Goal: Check status: Check status

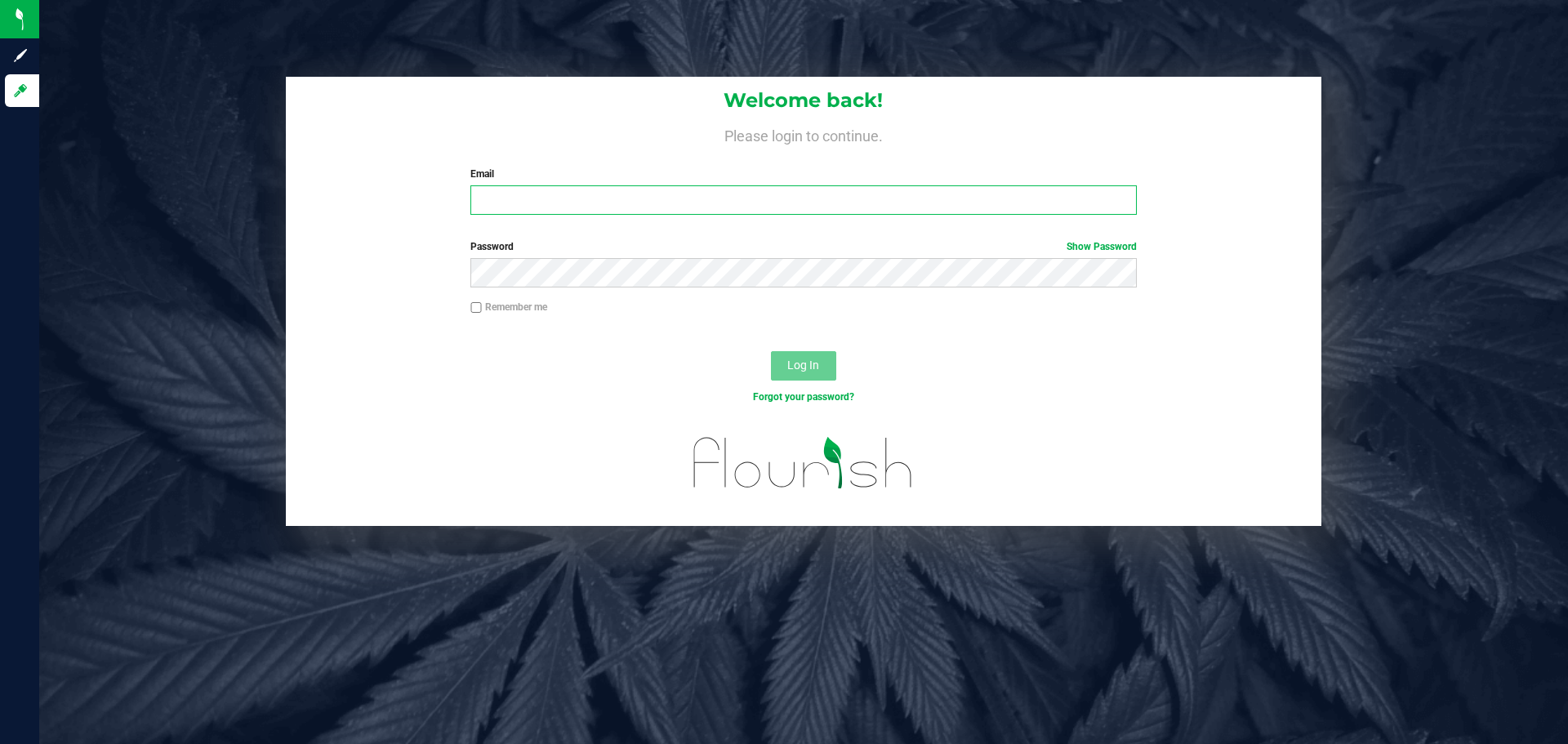
click at [660, 193] on input "Email" at bounding box center [803, 200] width 665 height 29
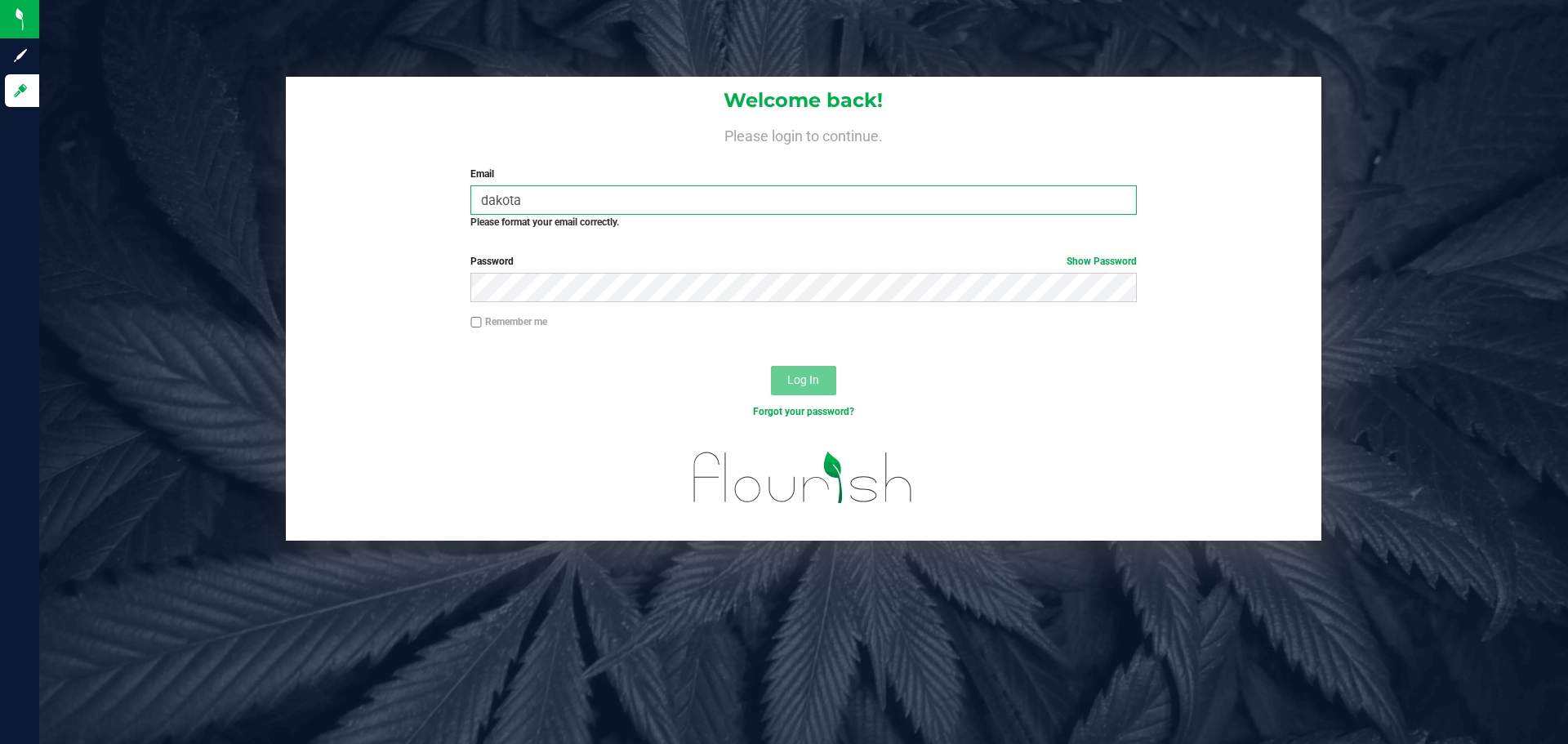
type input "[EMAIL_ADDRESS][DOMAIN_NAME]"
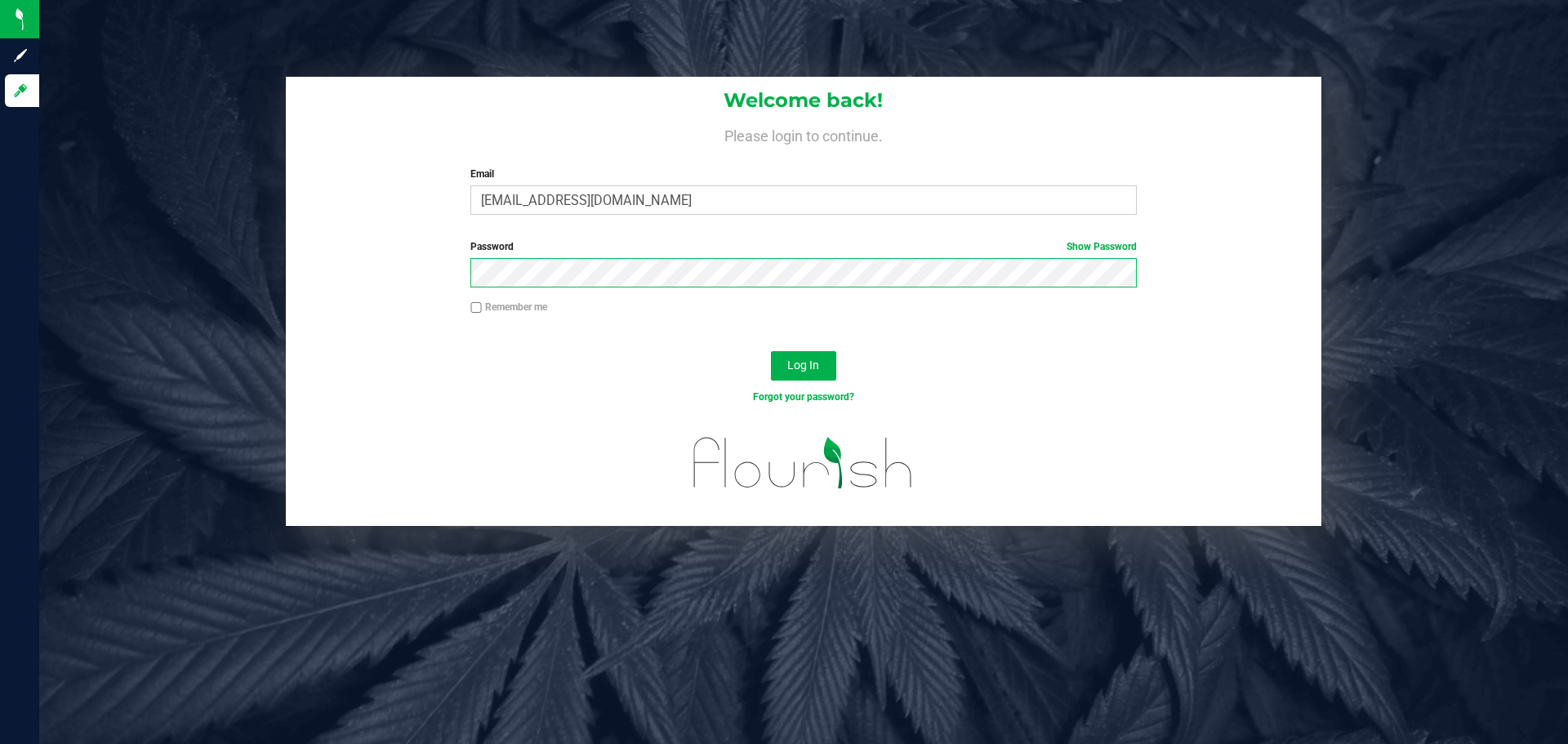
click at [771, 351] on button "Log In" at bounding box center [803, 365] width 65 height 29
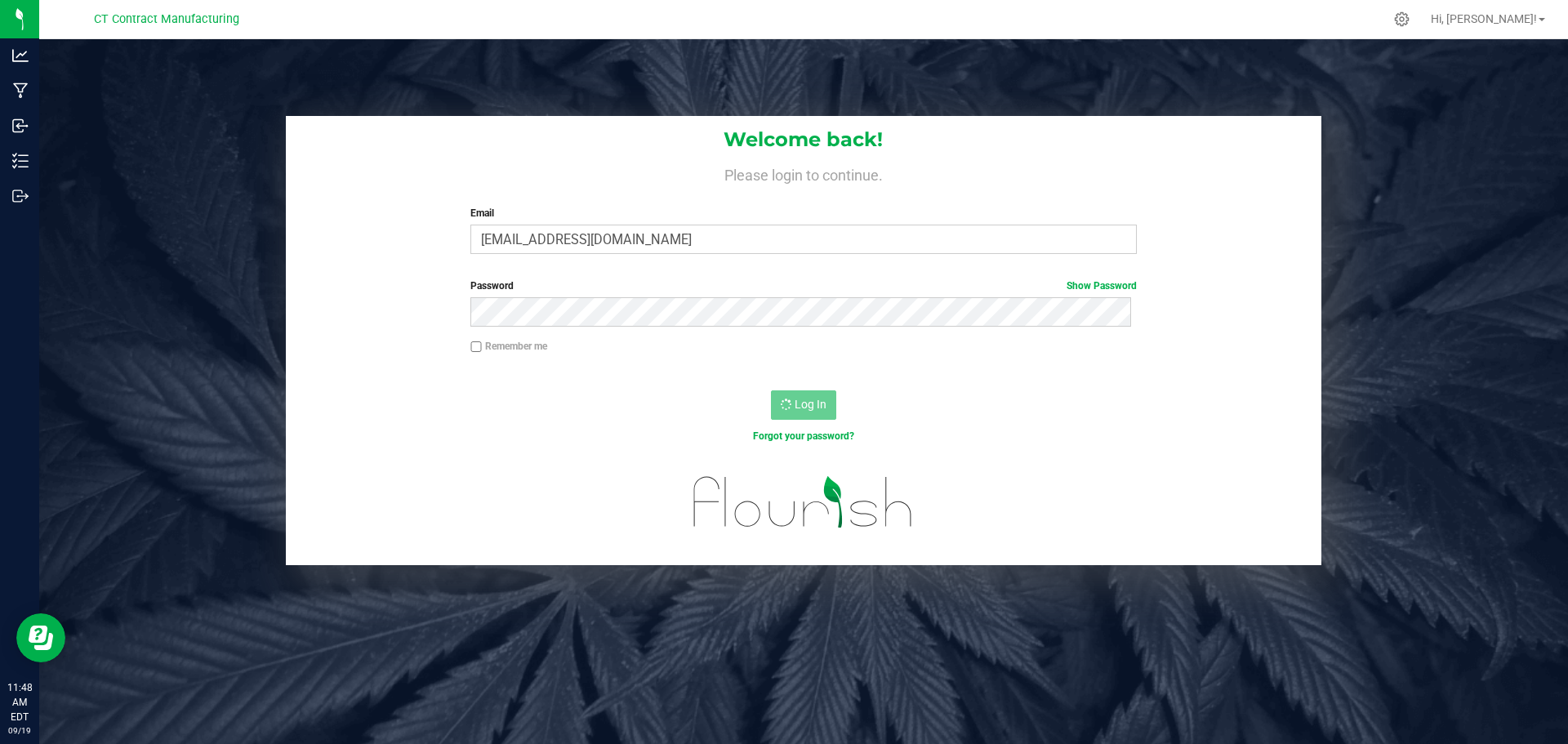
click at [1167, 558] on div at bounding box center [803, 512] width 1036 height 104
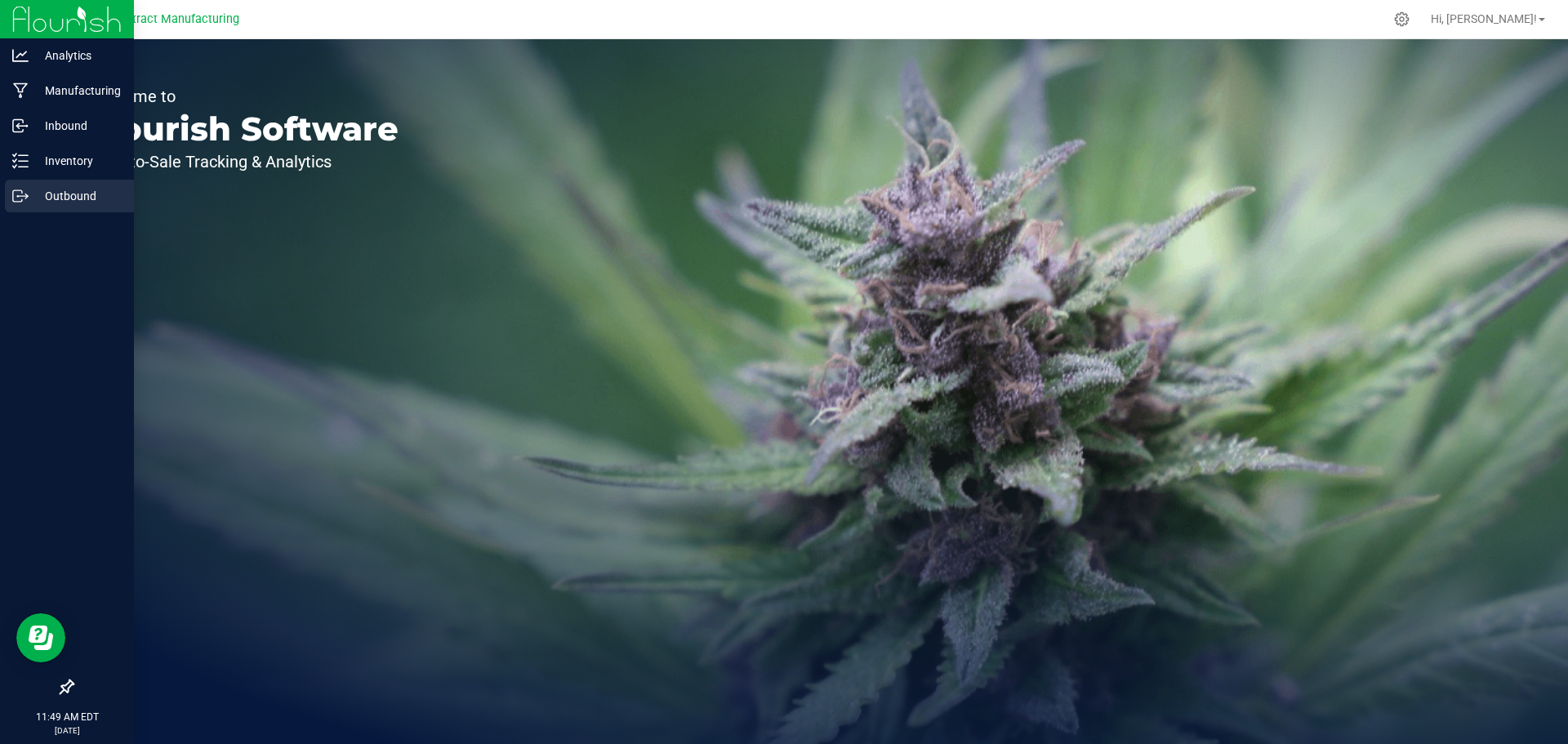
click at [14, 189] on icon at bounding box center [20, 195] width 16 height 16
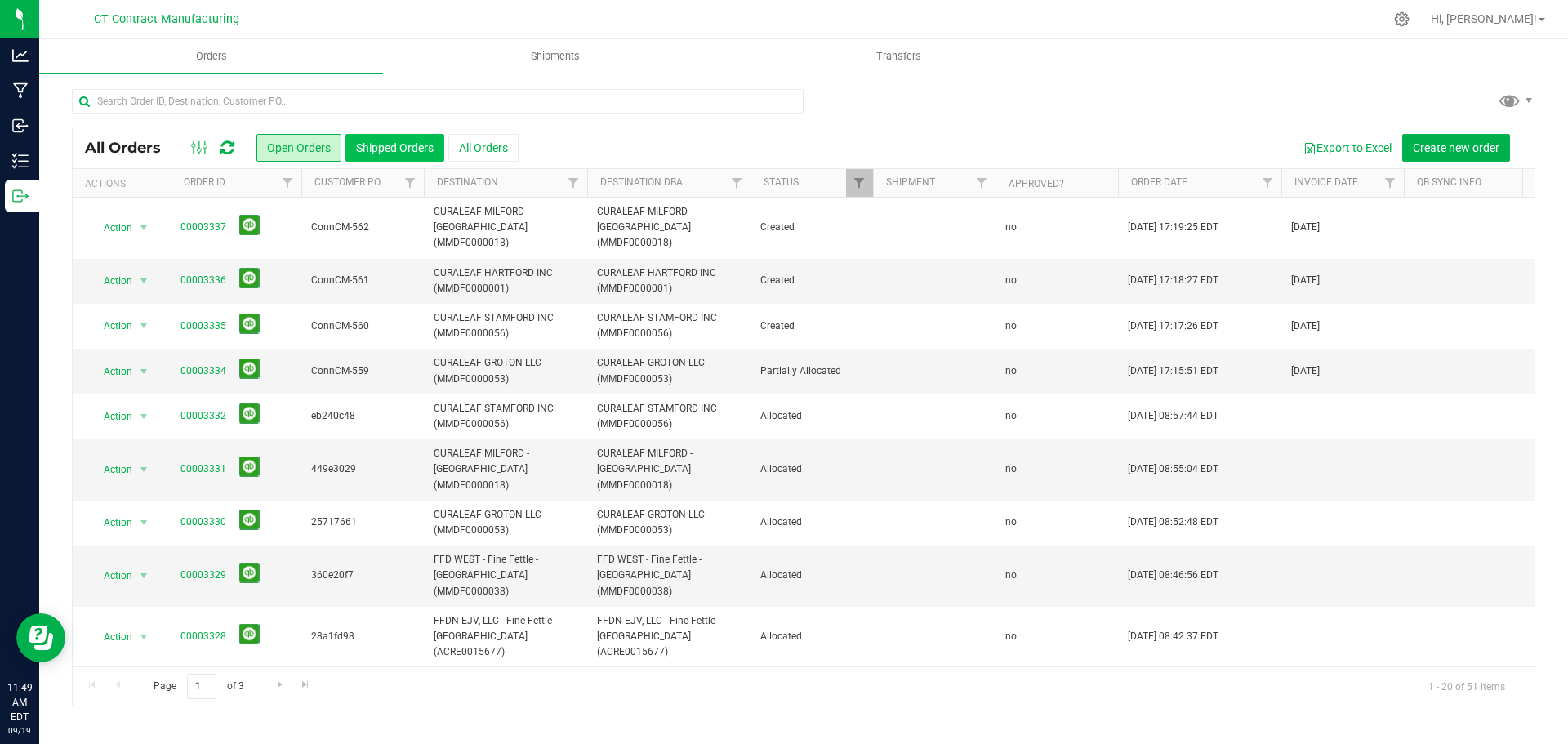
click at [398, 146] on button "Shipped Orders" at bounding box center [395, 147] width 99 height 27
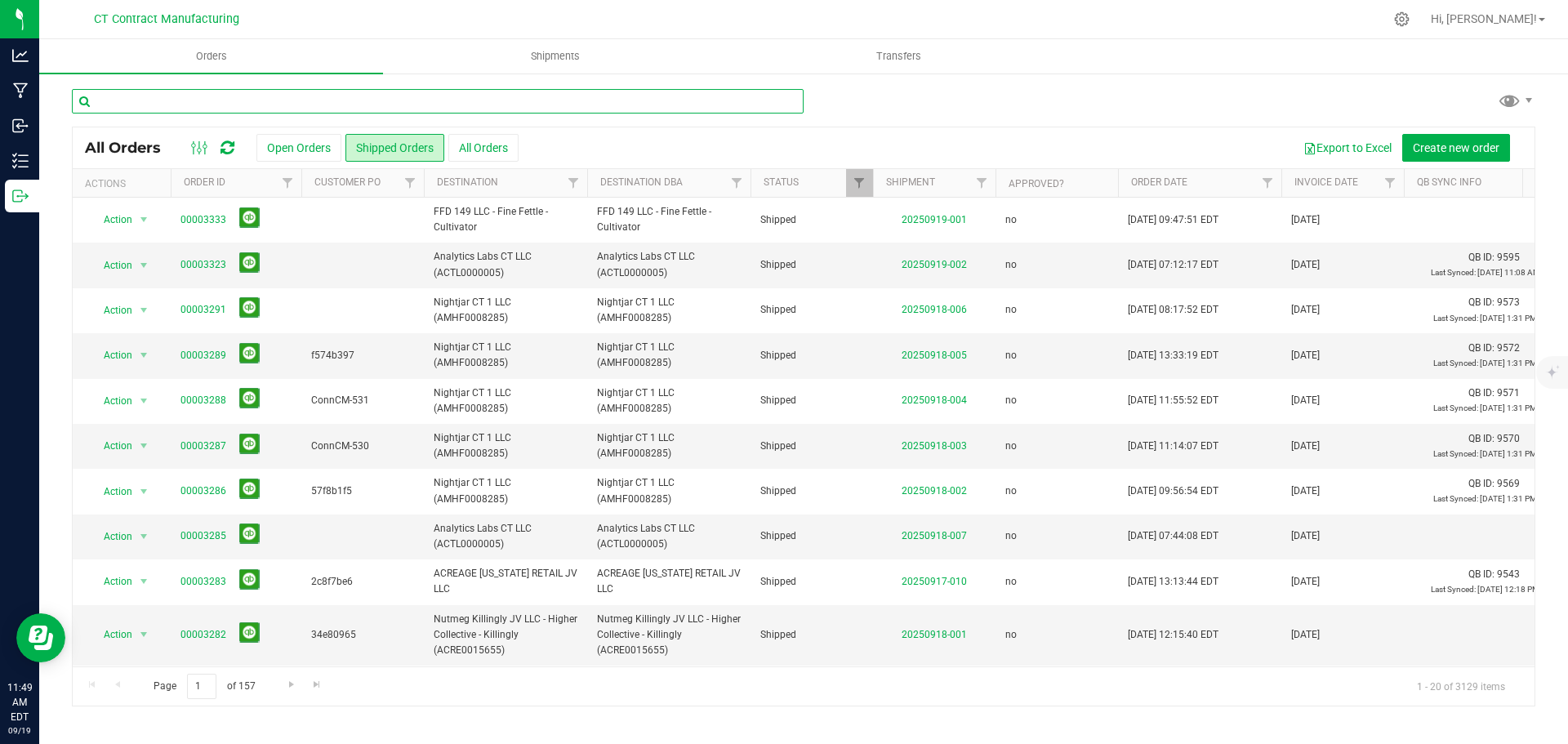
click at [463, 106] on input "text" at bounding box center [437, 101] width 732 height 24
type input "analytics"
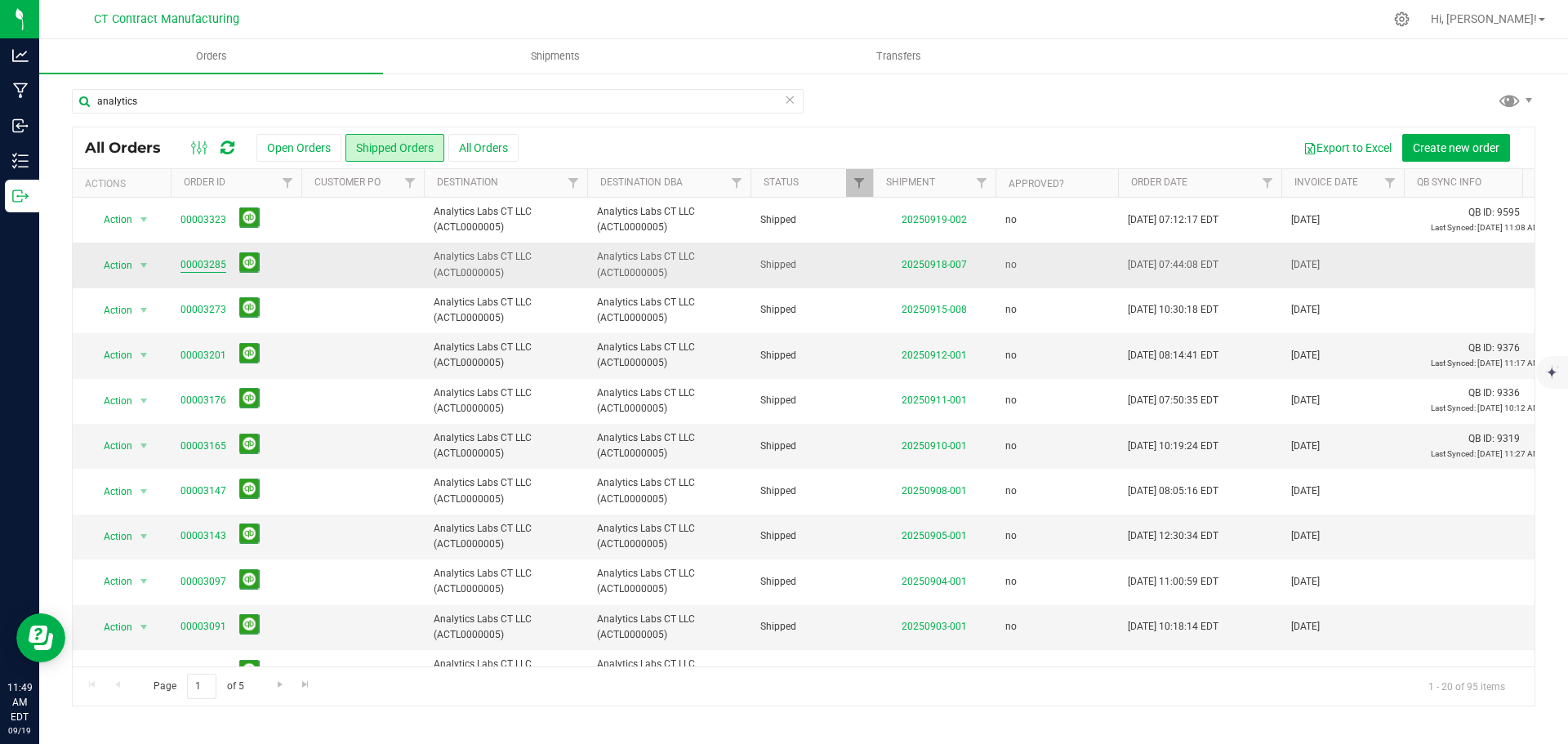
click at [216, 266] on link "00003285" at bounding box center [204, 265] width 46 height 15
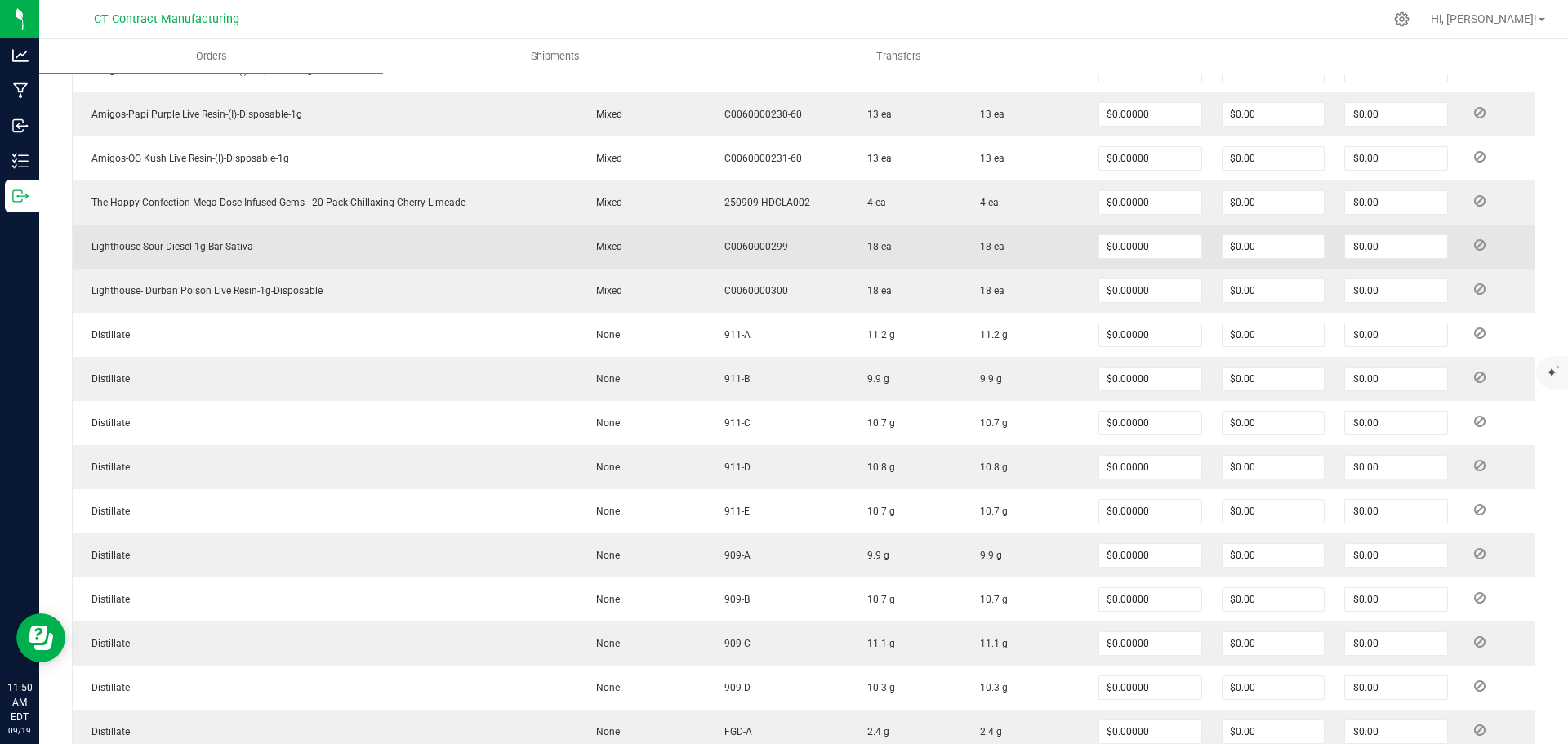
scroll to position [867, 0]
